Goal: Task Accomplishment & Management: Manage account settings

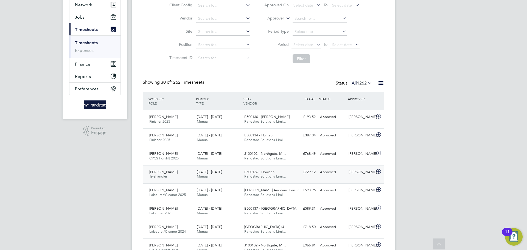
click at [360, 178] on div "Darren Knott Telehandler 23 - 29 Aug 2025 23 - 29 Aug 2025 Manual E500126 - How…" at bounding box center [263, 174] width 241 height 18
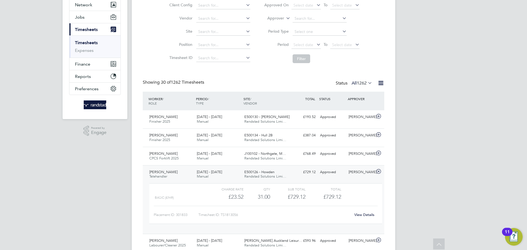
click at [363, 213] on link "View Details" at bounding box center [364, 214] width 20 height 5
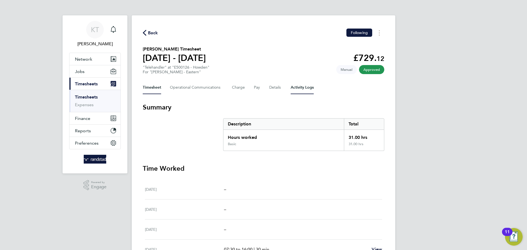
click at [295, 87] on Logs-tab "Activity Logs" at bounding box center [302, 87] width 23 height 13
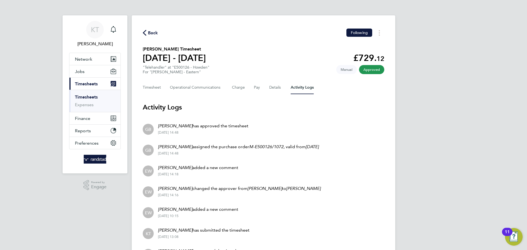
click at [156, 33] on span "Back" at bounding box center [153, 33] width 10 height 7
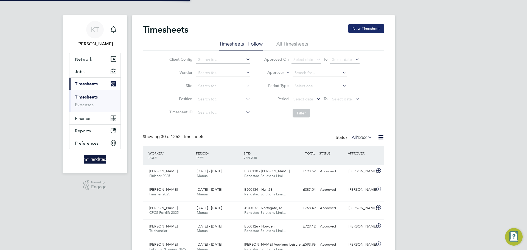
click at [370, 26] on button "New Timesheet" at bounding box center [366, 28] width 36 height 9
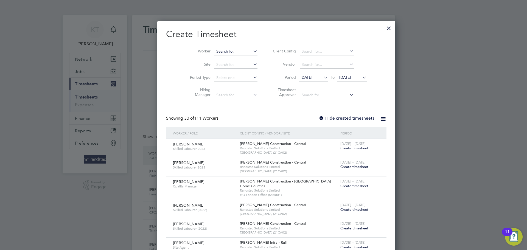
click at [214, 50] on input at bounding box center [235, 52] width 43 height 8
click at [213, 57] on b "[PERSON_NAME]" at bounding box center [219, 59] width 32 height 5
type input "[PERSON_NAME]"
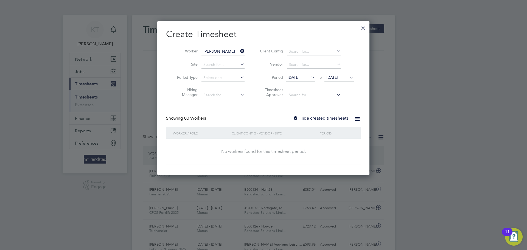
click at [305, 120] on label "Hide created timesheets" at bounding box center [321, 117] width 56 height 5
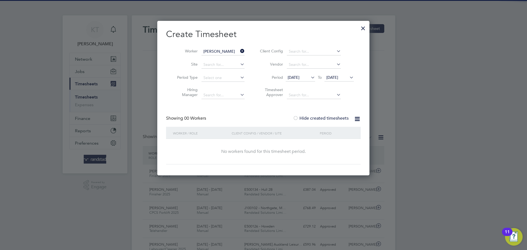
click at [338, 77] on span "[DATE]" at bounding box center [332, 77] width 12 height 5
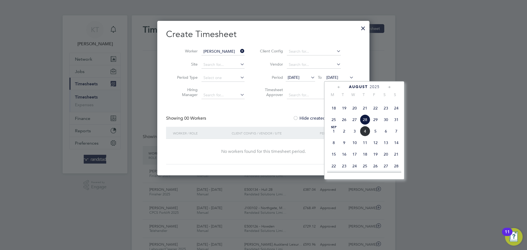
click at [364, 136] on span "4" at bounding box center [365, 131] width 10 height 10
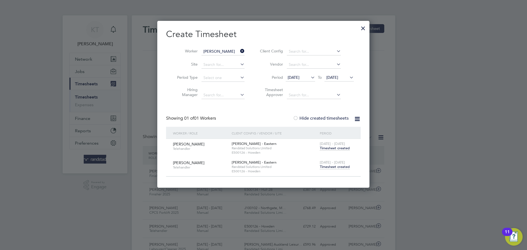
click at [329, 162] on span "[DATE] - [DATE]" at bounding box center [332, 162] width 25 height 5
click at [330, 163] on span "[DATE] - [DATE]" at bounding box center [332, 162] width 25 height 5
click at [330, 164] on span "Timesheet created" at bounding box center [335, 166] width 30 height 5
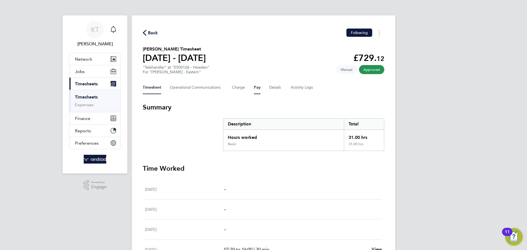
click at [254, 87] on button "Pay" at bounding box center [257, 87] width 7 height 13
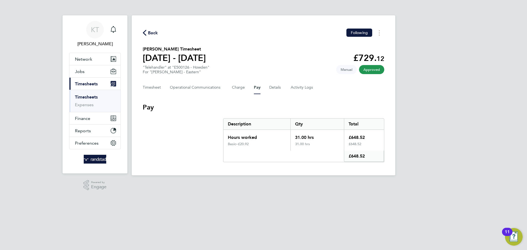
click at [264, 83] on div "Timesheet Operational Communications Charge Pay Details Activity Logs" at bounding box center [263, 87] width 241 height 13
click at [267, 84] on div "Timesheet Operational Communications Charge Pay Details Activity Logs" at bounding box center [263, 87] width 241 height 13
click at [267, 85] on div "Timesheet Operational Communications Charge Pay Details Activity Logs" at bounding box center [263, 87] width 241 height 13
click at [269, 88] on button "Details" at bounding box center [275, 87] width 13 height 13
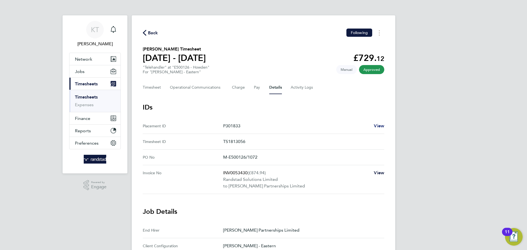
click at [381, 127] on span "View" at bounding box center [379, 125] width 10 height 5
click at [146, 32] on span "Back" at bounding box center [150, 32] width 15 height 5
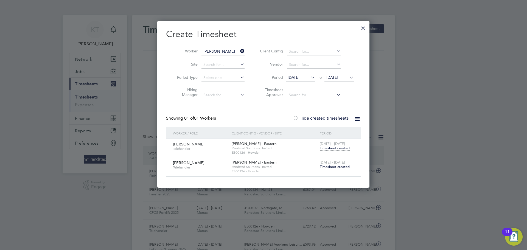
click at [332, 77] on span "[DATE]" at bounding box center [332, 77] width 12 height 5
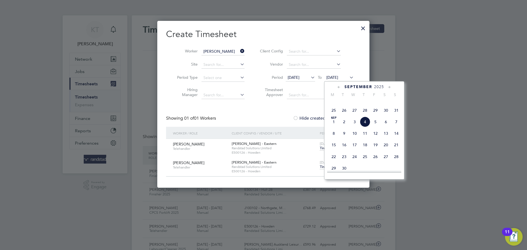
click at [364, 127] on span "4" at bounding box center [365, 122] width 10 height 10
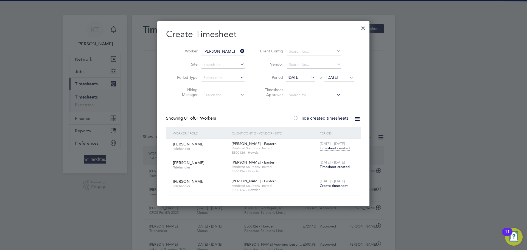
click at [340, 185] on span "Create timesheet" at bounding box center [334, 185] width 28 height 5
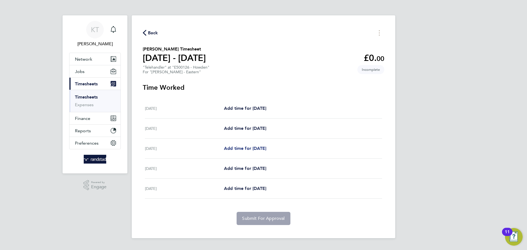
click at [238, 147] on span "Add time for [DATE]" at bounding box center [245, 148] width 42 height 5
select select "60"
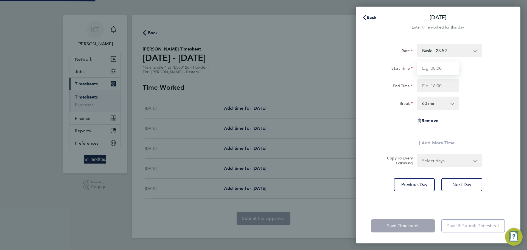
click at [439, 66] on input "Start Time" at bounding box center [438, 67] width 42 height 13
type input "07:30"
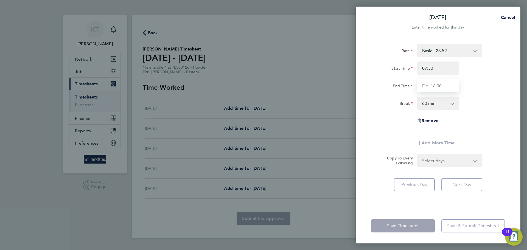
click at [437, 84] on input "End Time" at bounding box center [438, 85] width 42 height 13
type input "16:00"
click at [436, 102] on select "0 min 15 min 30 min 45 min 60 min 75 min 90 min" at bounding box center [435, 103] width 34 height 12
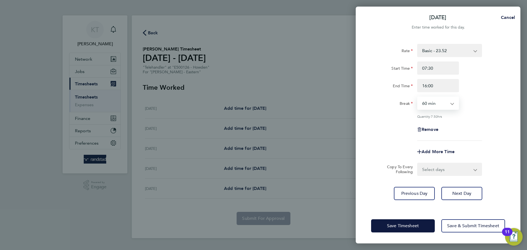
select select "30"
click at [418, 97] on select "0 min 15 min 30 min 45 min 60 min 75 min 90 min" at bounding box center [435, 103] width 34 height 12
click at [477, 124] on div "Remove" at bounding box center [438, 129] width 138 height 13
click at [446, 165] on select "Select days Day [DATE] [DATE]" at bounding box center [447, 169] width 58 height 12
select select "DAY"
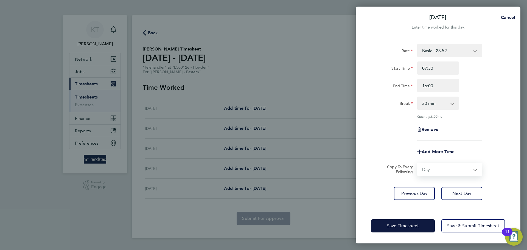
click at [418, 163] on select "Select days Day [DATE] [DATE]" at bounding box center [447, 169] width 58 height 12
select select "[DATE]"
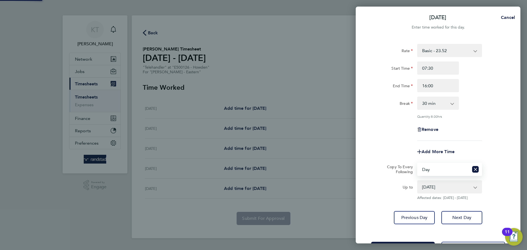
click at [436, 191] on select "[DATE] [DATE]" at bounding box center [446, 187] width 57 height 12
click at [418, 181] on select "[DATE] [DATE]" at bounding box center [446, 187] width 57 height 12
click at [464, 219] on span "Next Day" at bounding box center [461, 217] width 19 height 5
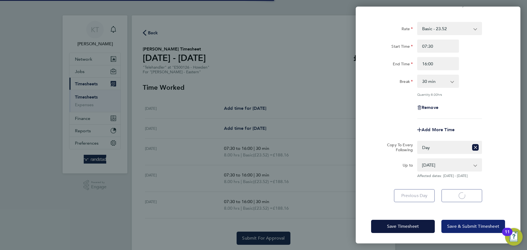
select select "30"
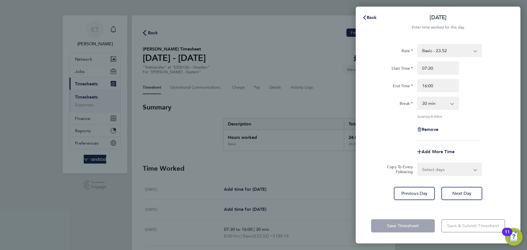
click at [483, 210] on div "Save Timesheet Save & Submit Timesheet" at bounding box center [438, 225] width 165 height 35
click at [371, 22] on button "Back" at bounding box center [370, 17] width 26 height 11
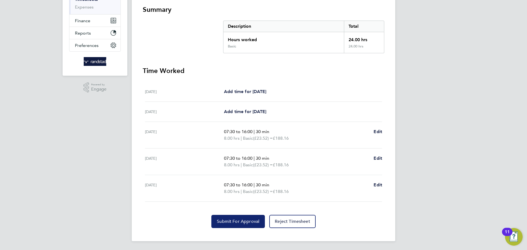
click at [236, 219] on span "Submit For Approval" at bounding box center [238, 221] width 43 height 5
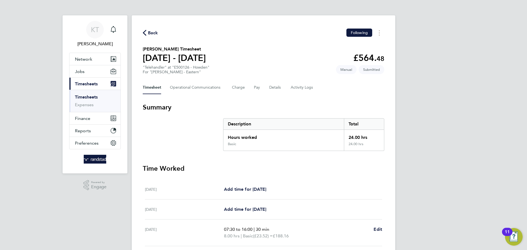
click at [144, 32] on icon "button" at bounding box center [145, 33] width 4 height 6
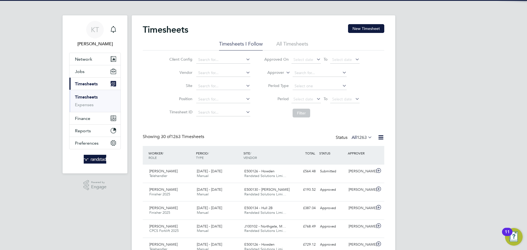
scroll to position [14, 48]
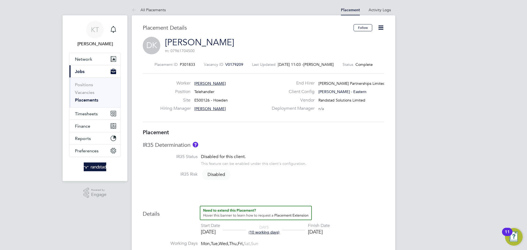
click at [383, 29] on icon at bounding box center [380, 27] width 7 height 7
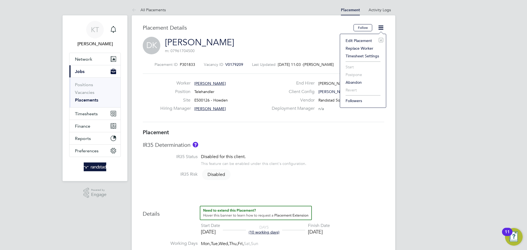
click at [356, 40] on li "Edit Placement e" at bounding box center [363, 41] width 40 height 8
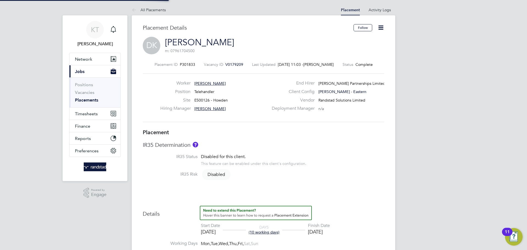
type input "[PERSON_NAME]"
type input "[DATE]"
type input "29 Aug 2025"
type input "08:00"
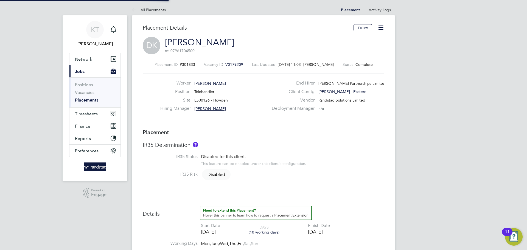
type input "17:00"
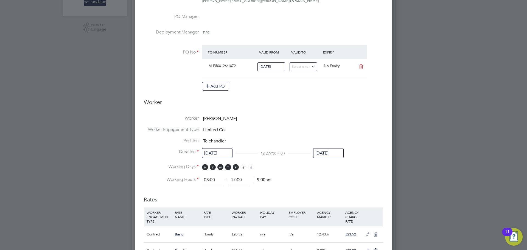
click at [322, 153] on input "29 Aug 2025" at bounding box center [328, 153] width 30 height 10
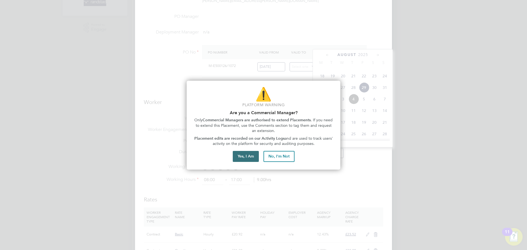
click at [237, 155] on button "Yes, I Am" at bounding box center [246, 156] width 26 height 11
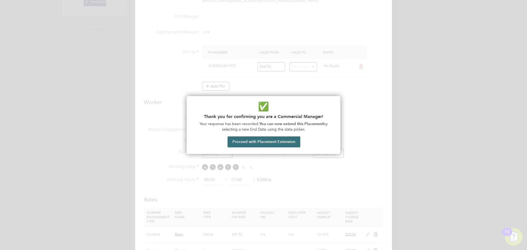
click at [274, 141] on button "Proceed with Placement Extension" at bounding box center [263, 141] width 73 height 11
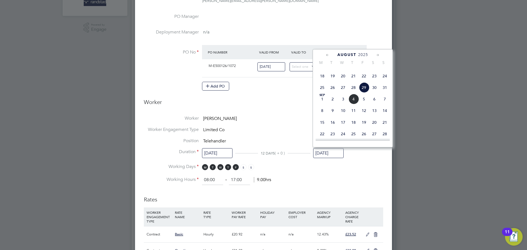
click at [344, 104] on span "3" at bounding box center [343, 99] width 10 height 10
type input "[DATE]"
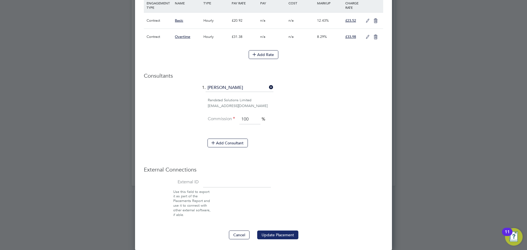
click at [278, 231] on button "Update Placement" at bounding box center [277, 234] width 41 height 9
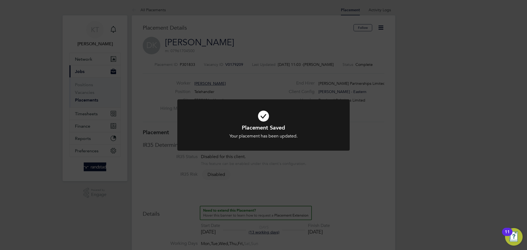
drag, startPoint x: 439, startPoint y: 1, endPoint x: 321, endPoint y: 18, distance: 119.7
click at [319, 49] on div "Placement Saved Your placement has been updated. Cancel Okay" at bounding box center [263, 125] width 527 height 250
